Goal: Task Accomplishment & Management: Use online tool/utility

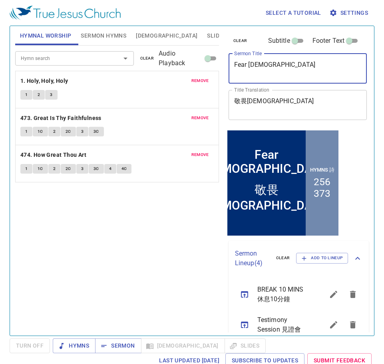
drag, startPoint x: 286, startPoint y: 61, endPoint x: 143, endPoint y: 66, distance: 142.9
click at [143, 66] on div "Hymnal Worship Sermon Hymns Bible Slides Hymn search Hymn search clear Audio Pl…" at bounding box center [192, 178] width 360 height 310
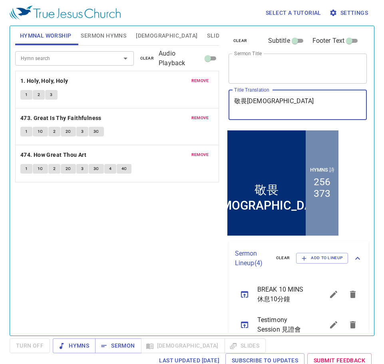
drag, startPoint x: 236, startPoint y: 118, endPoint x: 169, endPoint y: 133, distance: 68.8
click at [162, 133] on div "Hymnal Worship Sermon Hymns Bible Slides Hymn search Hymn search clear Audio Pl…" at bounding box center [192, 178] width 360 height 310
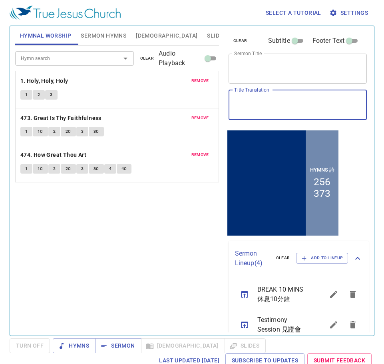
click at [182, 225] on div "Hymn search Hymn search clear Audio Playback remove 1. Holy, Holy, Holy 1 2 3 r…" at bounding box center [117, 187] width 204 height 283
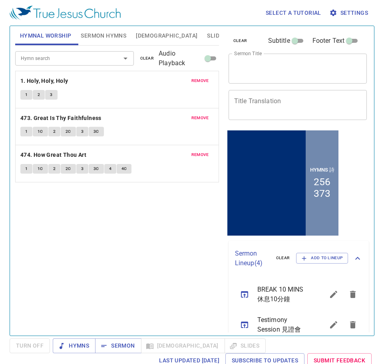
click at [147, 57] on span "clear" at bounding box center [147, 58] width 14 height 7
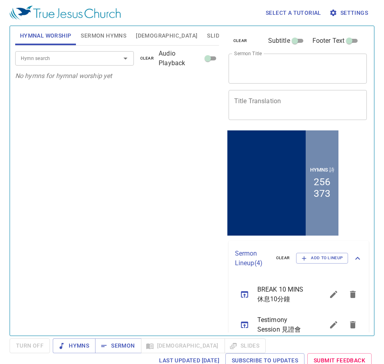
click at [96, 24] on div "Select a tutorial Settings" at bounding box center [191, 13] width 362 height 26
click at [99, 34] on span "Sermon Hymns" at bounding box center [104, 36] width 46 height 10
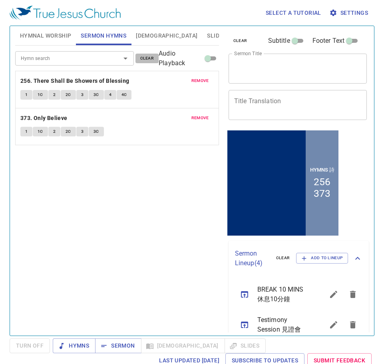
click at [147, 56] on span "clear" at bounding box center [147, 58] width 14 height 7
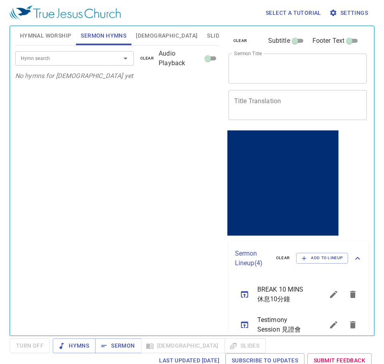
click at [42, 34] on span "Hymnal Worship" at bounding box center [46, 36] width 52 height 10
click at [141, 30] on button "[DEMOGRAPHIC_DATA]" at bounding box center [166, 35] width 71 height 19
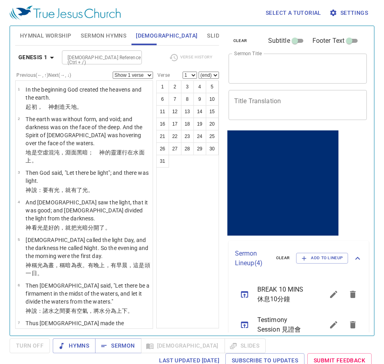
click at [163, 339] on div "Hymns Sermon Bible Slides" at bounding box center [159, 345] width 213 height 15
click at [78, 346] on span "Hymns" at bounding box center [74, 346] width 30 height 10
click at [207, 32] on span "Slides" at bounding box center [216, 36] width 19 height 10
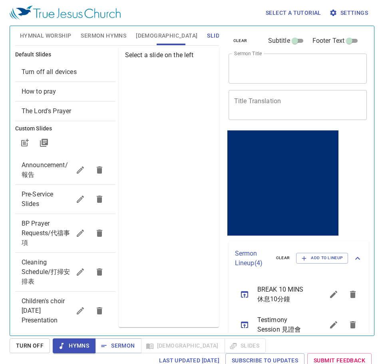
click at [58, 89] on span "How to pray" at bounding box center [66, 92] width 88 height 10
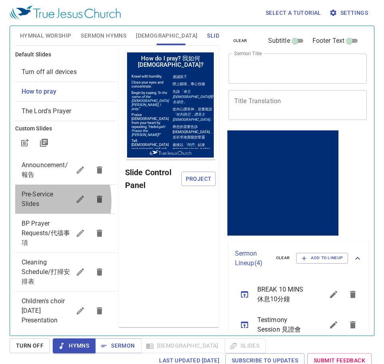
click at [32, 201] on span "Pre-Service Slides" at bounding box center [38, 198] width 32 height 17
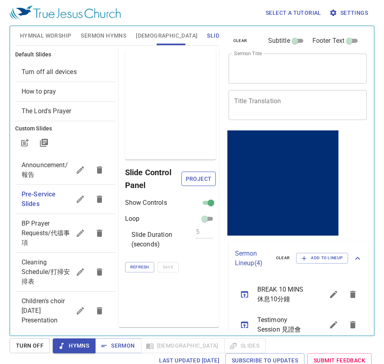
click at [192, 177] on span "Project" at bounding box center [198, 179] width 21 height 10
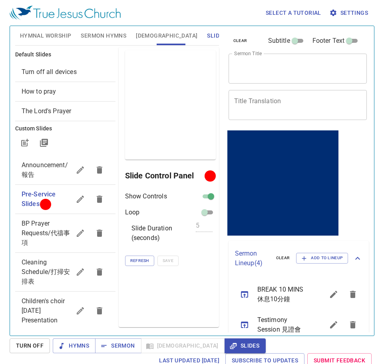
click at [34, 203] on span "Pre-Service Slides" at bounding box center [39, 198] width 34 height 17
click at [44, 95] on span "How to pray" at bounding box center [66, 92] width 88 height 10
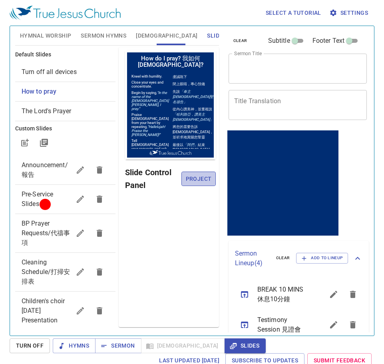
click at [202, 172] on button "Project" at bounding box center [199, 179] width 34 height 15
click at [41, 172] on span "Announcement/報告" at bounding box center [46, 169] width 49 height 19
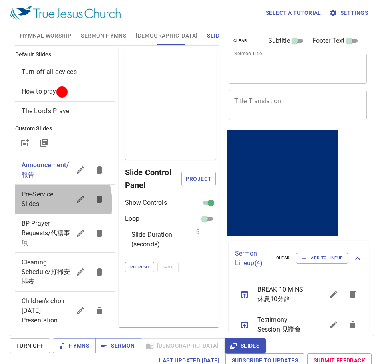
click at [33, 204] on span "Pre-Service Slides" at bounding box center [38, 198] width 32 height 17
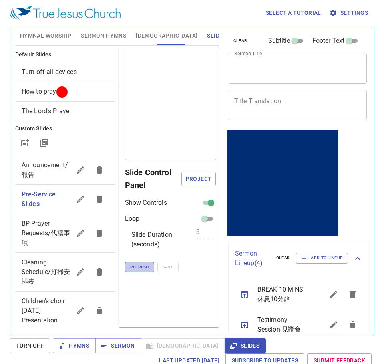
click at [138, 268] on span "Refresh" at bounding box center [139, 267] width 19 height 7
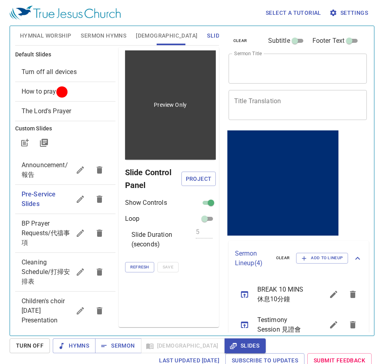
click at [170, 134] on div "Preview Only" at bounding box center [170, 104] width 91 height 109
drag, startPoint x: 172, startPoint y: 117, endPoint x: 166, endPoint y: 152, distance: 35.3
click at [166, 152] on div "Preview Only" at bounding box center [170, 104] width 91 height 109
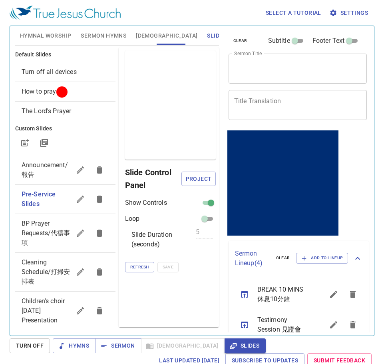
click at [180, 287] on div "Preview Only Slide Control Panel Project Show Controls Loop Slide Duration (sec…" at bounding box center [169, 187] width 100 height 280
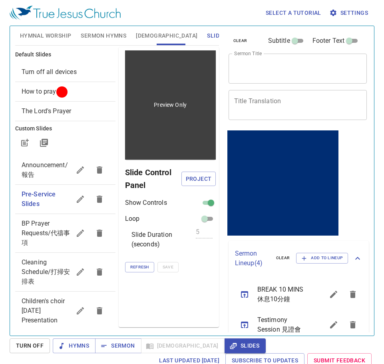
drag, startPoint x: 176, startPoint y: 80, endPoint x: 176, endPoint y: 134, distance: 54.0
click at [176, 134] on div "Preview Only" at bounding box center [170, 104] width 91 height 109
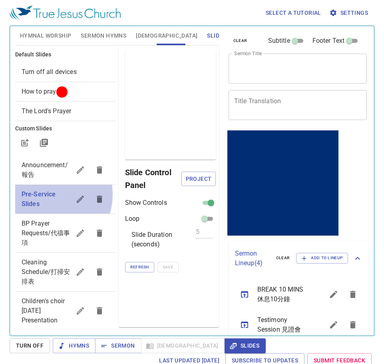
click at [42, 194] on span "Pre-Service Slides" at bounding box center [39, 198] width 34 height 17
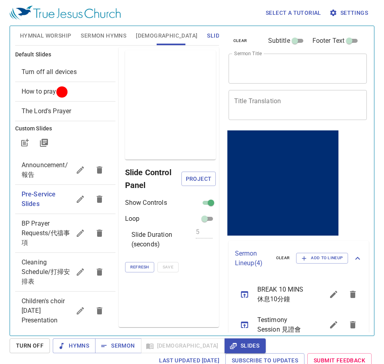
click at [202, 179] on span "Project" at bounding box center [198, 179] width 21 height 10
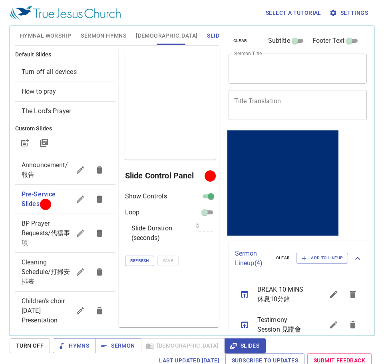
drag, startPoint x: 203, startPoint y: 81, endPoint x: 160, endPoint y: 301, distance: 223.7
click at [160, 301] on div "Preview Only Slide Control Panel Show Controls Loop Slide Duration (seconds) 5 …" at bounding box center [169, 187] width 100 height 280
click at [105, 34] on span "Sermon Hymns" at bounding box center [104, 36] width 46 height 10
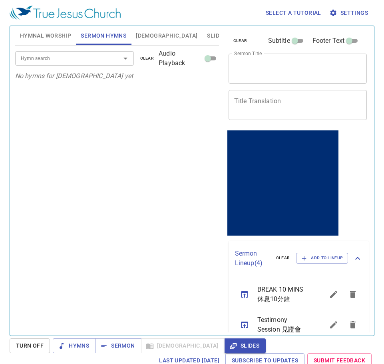
click at [22, 35] on span "Hymnal Worship" at bounding box center [46, 36] width 52 height 10
click at [94, 32] on span "Sermon Hymns" at bounding box center [104, 36] width 46 height 10
drag, startPoint x: 136, startPoint y: 37, endPoint x: 144, endPoint y: 42, distance: 8.9
click at [138, 39] on span "[DEMOGRAPHIC_DATA]" at bounding box center [167, 36] width 62 height 10
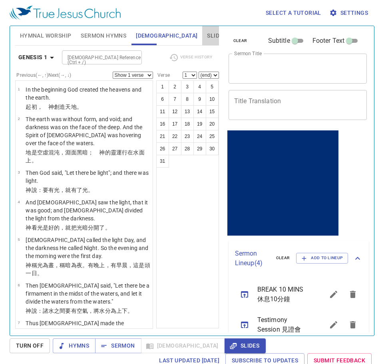
click at [207, 34] on span "Slides" at bounding box center [216, 36] width 19 height 10
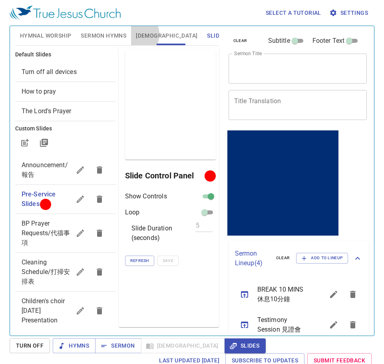
click at [137, 34] on span "[DEMOGRAPHIC_DATA]" at bounding box center [167, 36] width 62 height 10
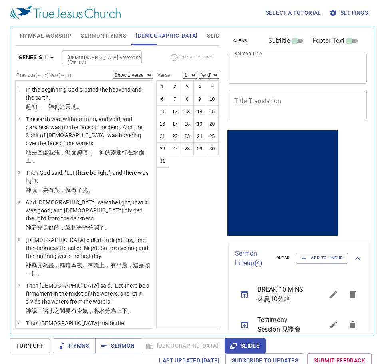
drag, startPoint x: 103, startPoint y: 33, endPoint x: 99, endPoint y: 36, distance: 4.9
click at [103, 34] on span "Sermon Hymns" at bounding box center [104, 36] width 46 height 10
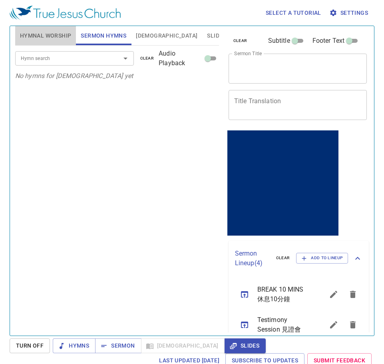
click at [52, 35] on span "Hymnal Worship" at bounding box center [46, 36] width 52 height 10
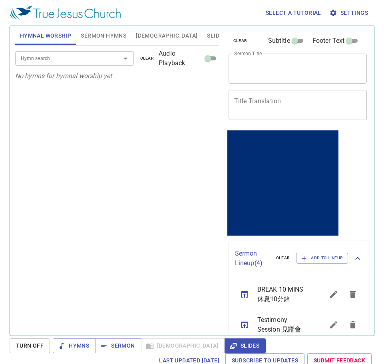
click at [111, 33] on span "Sermon Hymns" at bounding box center [104, 36] width 46 height 10
click at [202, 38] on button "Slides" at bounding box center [216, 35] width 28 height 19
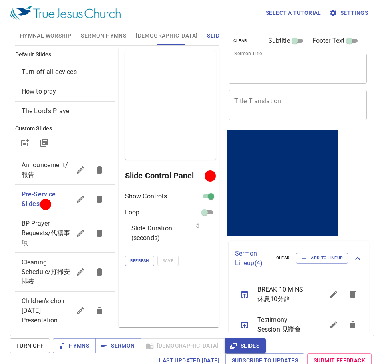
click at [47, 33] on span "Hymnal Worship" at bounding box center [46, 36] width 52 height 10
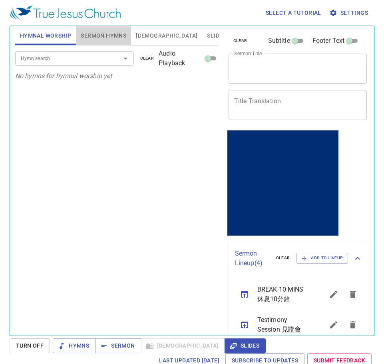
click at [93, 38] on span "Sermon Hymns" at bounding box center [104, 36] width 46 height 10
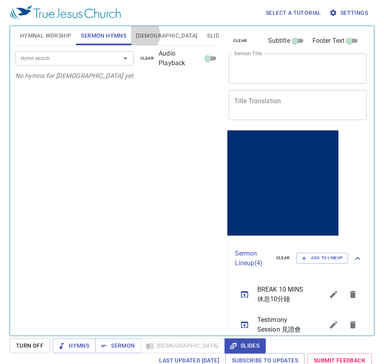
click at [142, 35] on span "[DEMOGRAPHIC_DATA]" at bounding box center [167, 36] width 62 height 10
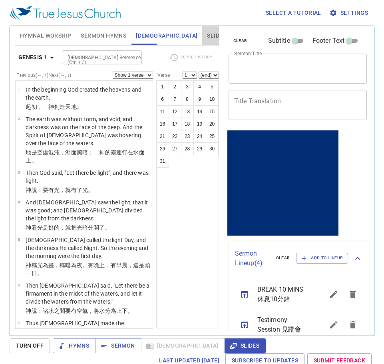
click at [202, 30] on button "Slides" at bounding box center [216, 35] width 28 height 19
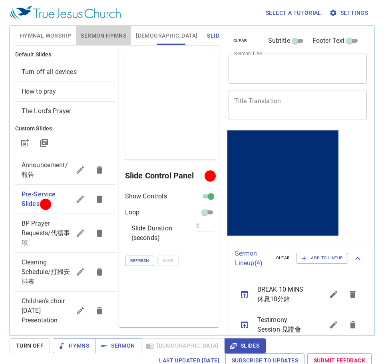
click at [114, 36] on span "Sermon Hymns" at bounding box center [104, 36] width 46 height 10
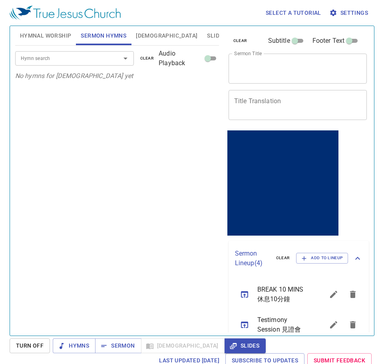
click at [58, 44] on button "Hymnal Worship" at bounding box center [45, 35] width 61 height 19
click at [122, 33] on span "Sermon Hymns" at bounding box center [104, 36] width 46 height 10
click at [202, 33] on button "Slides" at bounding box center [216, 35] width 28 height 19
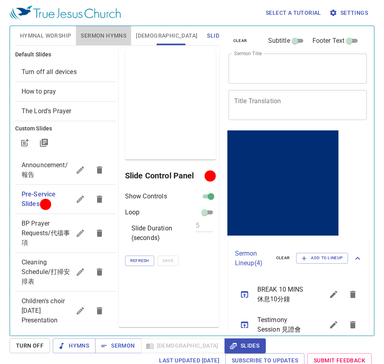
click at [119, 43] on button "Sermon Hymns" at bounding box center [103, 35] width 55 height 19
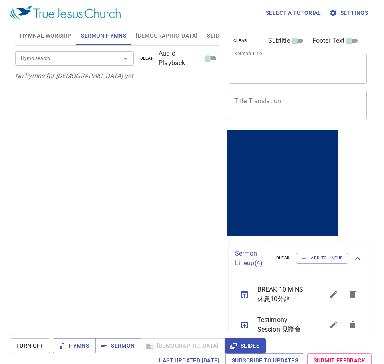
click at [86, 58] on input "Hymn search" at bounding box center [63, 58] width 90 height 9
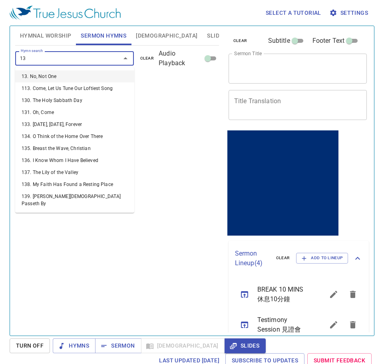
type input "131"
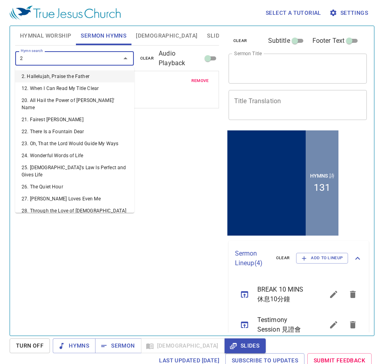
type input "24"
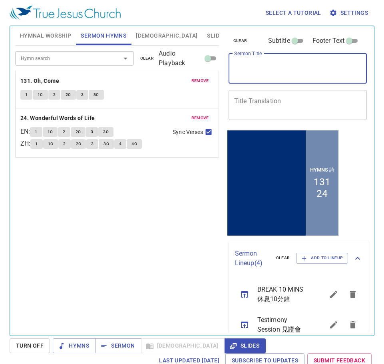
click at [268, 71] on textarea "Sermon Title" at bounding box center [298, 68] width 128 height 15
click at [260, 57] on div "x Sermon Title" at bounding box center [298, 69] width 139 height 30
click at [258, 67] on textarea "Sermon Title" at bounding box center [298, 68] width 128 height 15
click at [258, 66] on textarea "Sermon Title" at bounding box center [298, 68] width 128 height 15
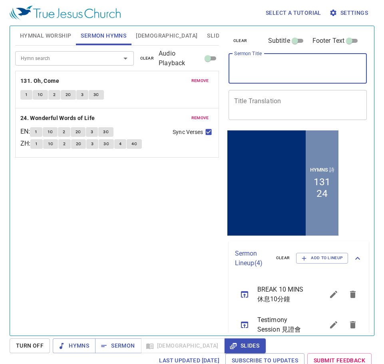
click at [255, 77] on div "x Sermon Title" at bounding box center [298, 69] width 139 height 30
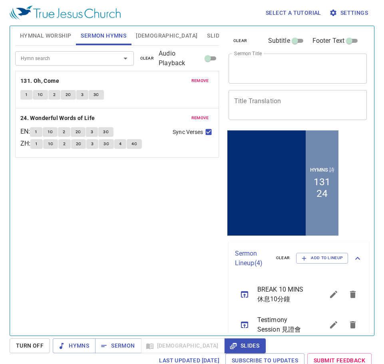
click at [255, 77] on div "x Sermon Title" at bounding box center [298, 69] width 139 height 30
click at [114, 307] on div "Hymn search Hymn search clear Audio Playback remove 131. Oh, Come 1 1C 2 2C 3 3…" at bounding box center [117, 187] width 204 height 283
click at [248, 70] on textarea "Sermon Title" at bounding box center [298, 68] width 128 height 15
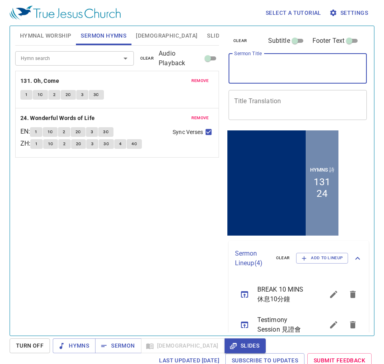
click at [251, 54] on div "x Sermon Title" at bounding box center [298, 69] width 139 height 30
click at [252, 61] on textarea "Sermon Title" at bounding box center [298, 68] width 128 height 15
click at [254, 76] on textarea "Sermon Title" at bounding box center [298, 68] width 128 height 15
click at [246, 62] on textarea "Sermon Title" at bounding box center [298, 68] width 128 height 15
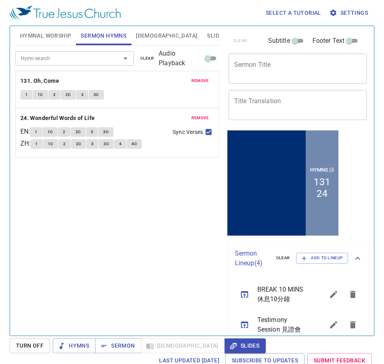
click at [244, 81] on div "x Sermon Title" at bounding box center [298, 69] width 139 height 30
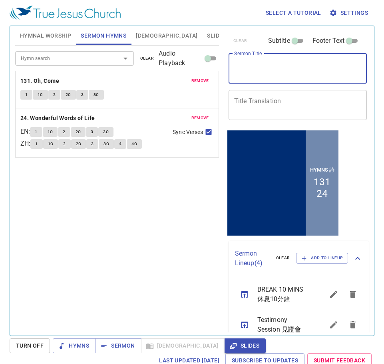
click at [248, 66] on textarea "Sermon Title" at bounding box center [298, 68] width 128 height 15
click at [249, 102] on textarea "Title Translation" at bounding box center [298, 104] width 128 height 15
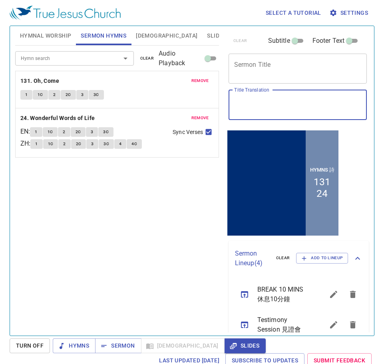
click at [257, 106] on textarea "Title Translation" at bounding box center [298, 104] width 128 height 15
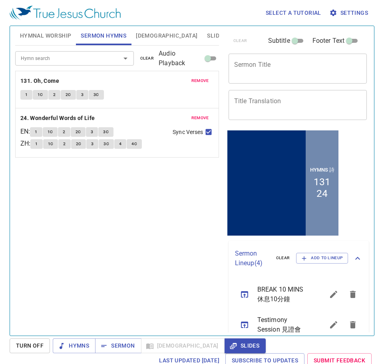
click at [192, 188] on div "Hymn search Hymn search clear Audio Playback remove 131. Oh, Come 1 1C 2 2C 3 3…" at bounding box center [117, 187] width 204 height 283
click at [50, 32] on span "Hymnal Worship" at bounding box center [46, 36] width 52 height 10
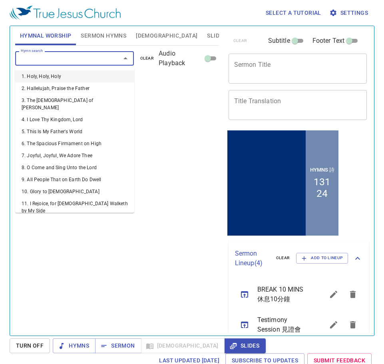
click at [50, 58] on input "Hymn search" at bounding box center [63, 58] width 90 height 9
click at [100, 30] on button "Sermon Hymns" at bounding box center [103, 35] width 55 height 19
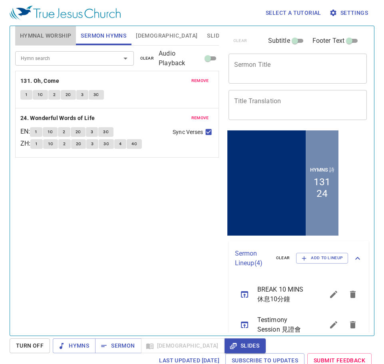
click at [40, 39] on span "Hymnal Worship" at bounding box center [46, 36] width 52 height 10
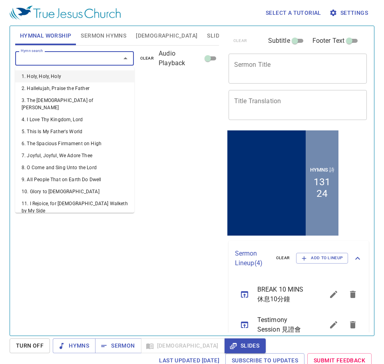
click at [41, 60] on input "Hymn search" at bounding box center [63, 58] width 90 height 9
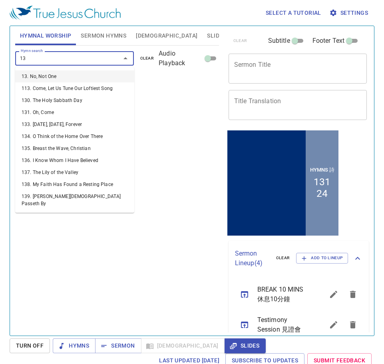
type input "137"
type input "136"
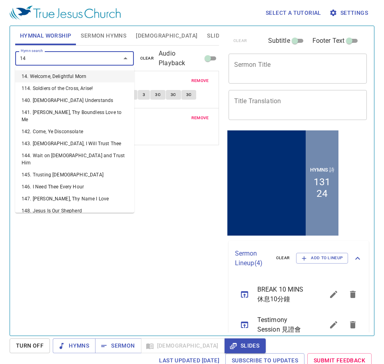
type input "149"
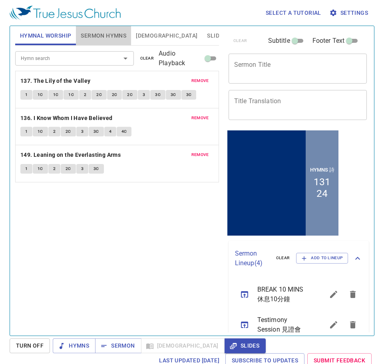
click at [96, 42] on button "Sermon Hymns" at bounding box center [103, 35] width 55 height 19
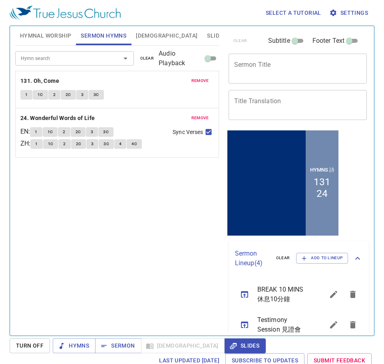
click at [36, 35] on span "Hymnal Worship" at bounding box center [46, 36] width 52 height 10
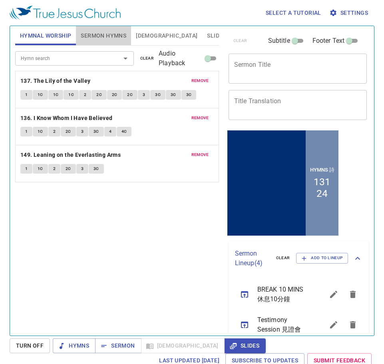
click at [114, 36] on span "Sermon Hymns" at bounding box center [104, 36] width 46 height 10
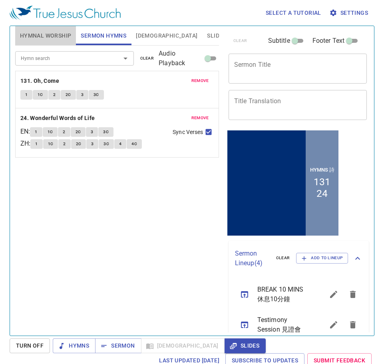
click at [57, 39] on span "Hymnal Worship" at bounding box center [46, 36] width 52 height 10
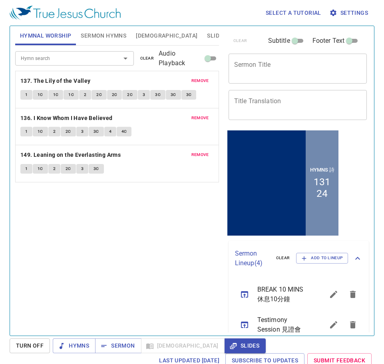
click at [272, 76] on div "x Sermon Title" at bounding box center [298, 69] width 139 height 30
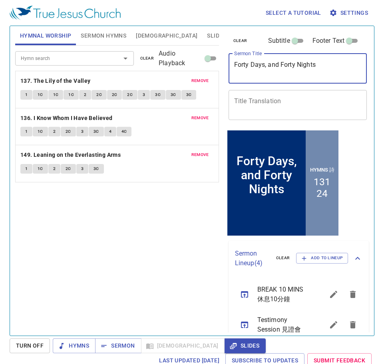
type textarea "Forty Days, and Forty Nights"
click at [99, 33] on span "Sermon Hymns" at bounding box center [104, 36] width 46 height 10
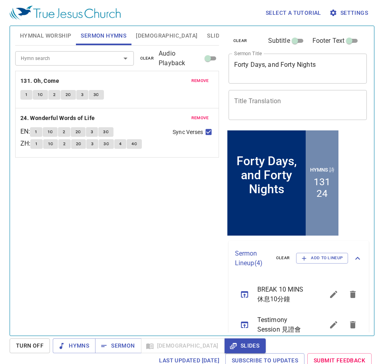
click at [302, 104] on textarea "Title Translation" at bounding box center [298, 104] width 128 height 15
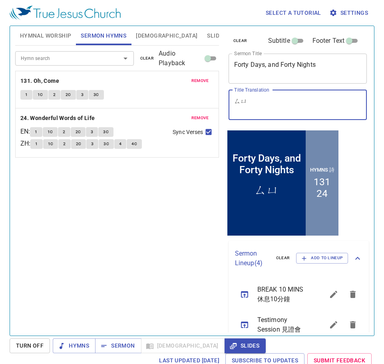
type textarea "ㄙ"
type textarea "ㄘ"
type textarea "四十晝夜"
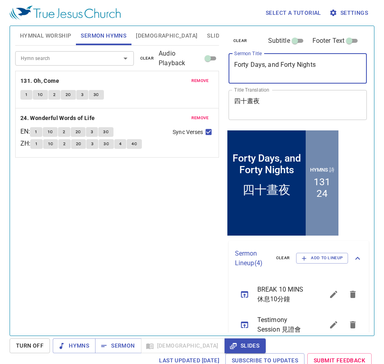
drag, startPoint x: 289, startPoint y: 72, endPoint x: 142, endPoint y: 74, distance: 146.8
click at [142, 74] on div "Hymnal Worship Sermon Hymns Bible Slides Hymn search Hymn search clear Audio Pl…" at bounding box center [192, 178] width 360 height 310
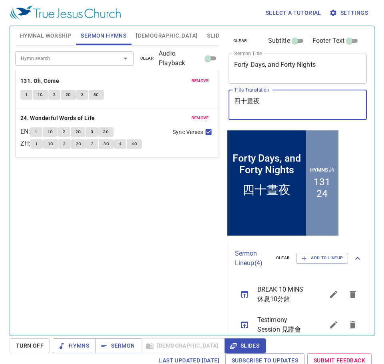
drag, startPoint x: 284, startPoint y: 102, endPoint x: 228, endPoint y: 104, distance: 56.4
click at [228, 104] on div "clear Subtitle Footer Text Sermon Title Forty Days, and Forty Nights x Sermon T…" at bounding box center [298, 77] width 144 height 102
click at [266, 66] on textarea "Forty Days, and Forty Nights" at bounding box center [298, 68] width 128 height 15
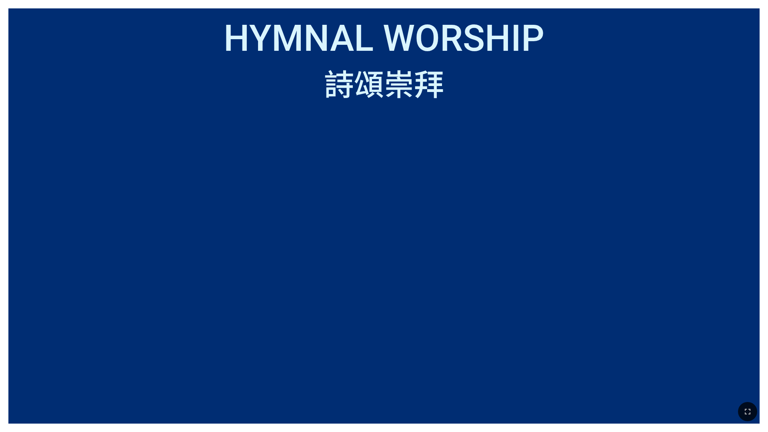
drag, startPoint x: 606, startPoint y: 4, endPoint x: 609, endPoint y: 24, distance: 20.6
click at [609, 24] on div "Hymnal Worship Hymnal Worship 詩頌崇拜 詩頌崇拜" at bounding box center [384, 216] width 768 height 432
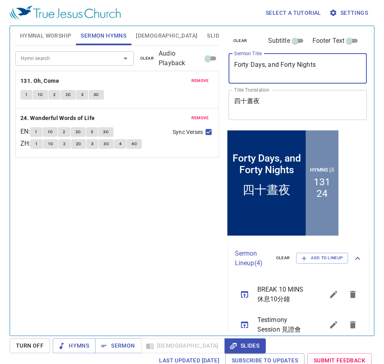
click at [268, 64] on textarea "Forty Days, and Forty Nights" at bounding box center [298, 68] width 128 height 15
click at [335, 71] on textarea "Forty Days and Forty Nights" at bounding box center [298, 68] width 128 height 15
type textarea "Forty Days and Forty Nights"
click at [122, 230] on div "Hymn search Hymn search clear Audio Playback remove 131. Oh, Come 1 1C 2 2C 3 3…" at bounding box center [117, 187] width 204 height 283
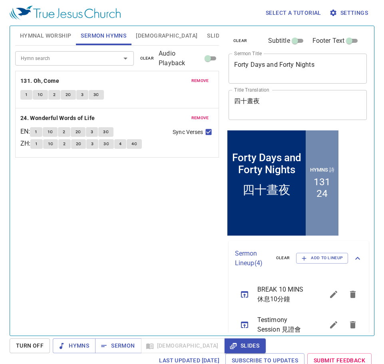
drag, startPoint x: 31, startPoint y: 37, endPoint x: 27, endPoint y: 37, distance: 4.0
click at [26, 37] on span "Hymnal Worship" at bounding box center [46, 36] width 52 height 10
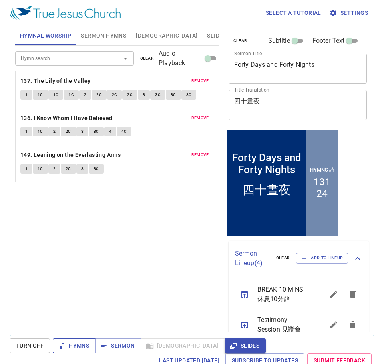
click at [63, 339] on button "Hymns" at bounding box center [74, 345] width 43 height 15
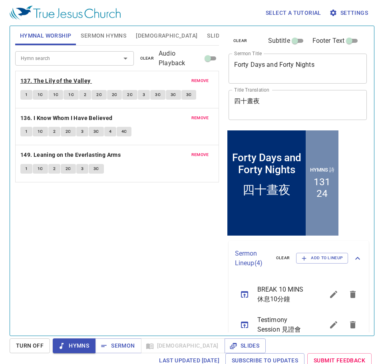
click at [68, 80] on b "137. The Lily of the Valley" at bounding box center [55, 81] width 70 height 10
click at [25, 94] on span "1" at bounding box center [26, 94] width 2 height 7
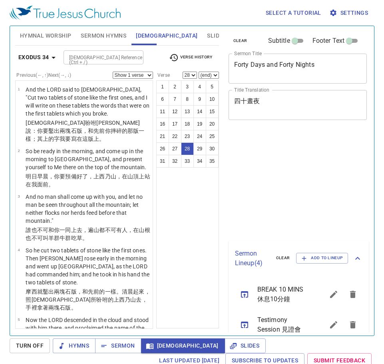
select select "28"
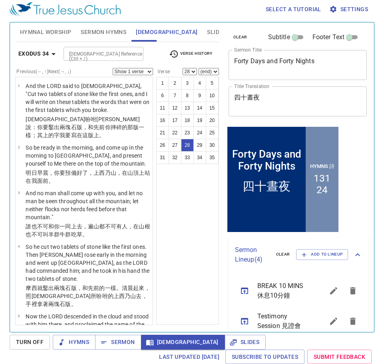
scroll to position [1430, 0]
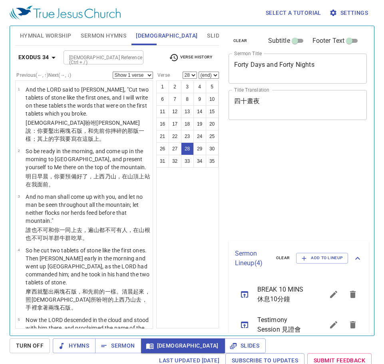
select select "28"
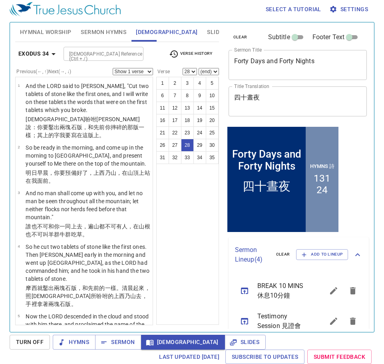
scroll to position [1362, 0]
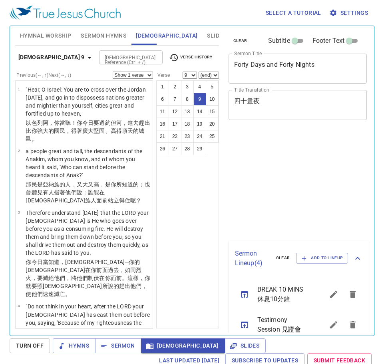
select select "9"
select select "10"
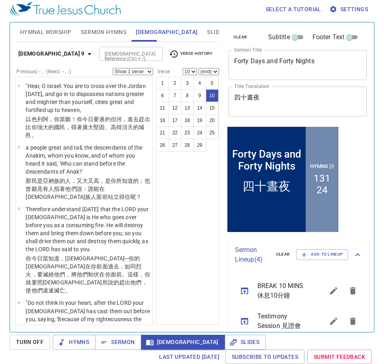
scroll to position [573, 0]
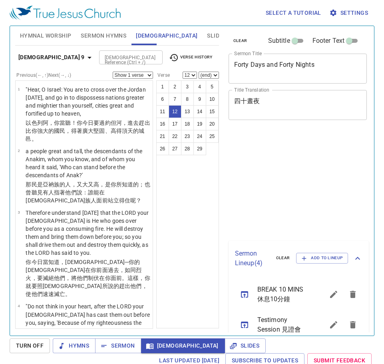
select select "12"
select select "16"
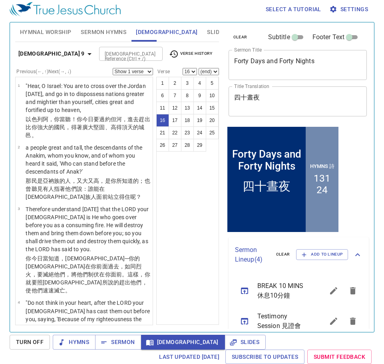
scroll to position [933, 0]
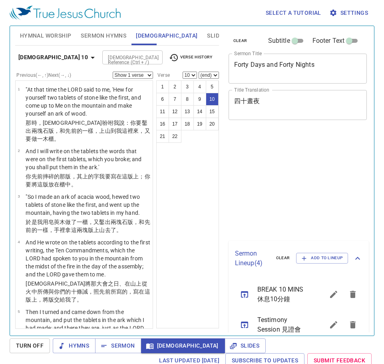
select select "10"
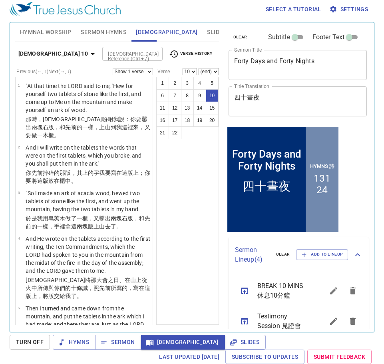
scroll to position [320, 0]
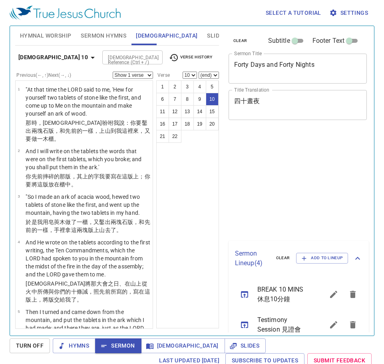
select select "10"
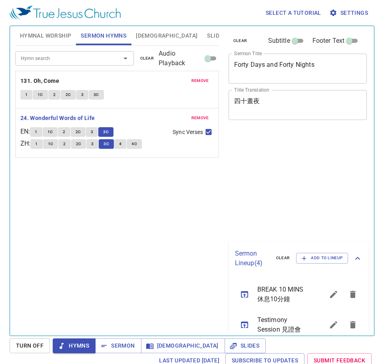
scroll to position [4, 0]
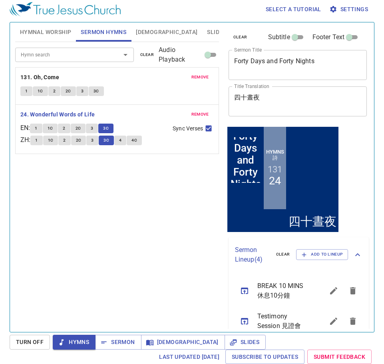
click at [207, 27] on span "Slides" at bounding box center [216, 32] width 19 height 10
click at [207, 35] on span "Slides" at bounding box center [216, 32] width 19 height 10
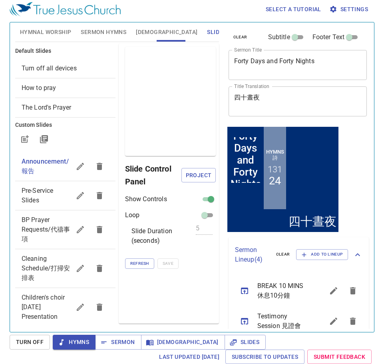
click at [207, 32] on span "Slides" at bounding box center [216, 32] width 19 height 10
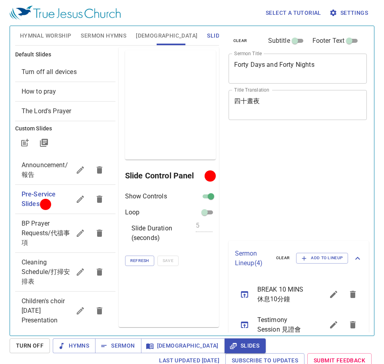
scroll to position [4, 0]
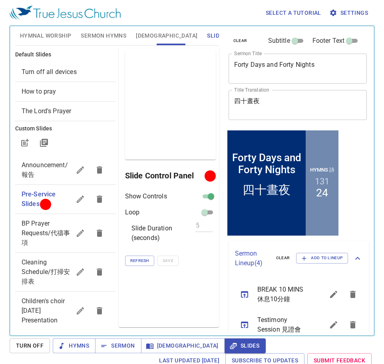
scroll to position [4, 0]
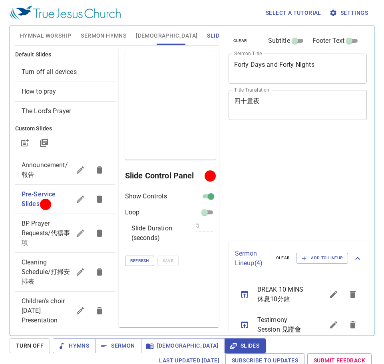
scroll to position [4, 0]
